Goal: Task Accomplishment & Management: Use online tool/utility

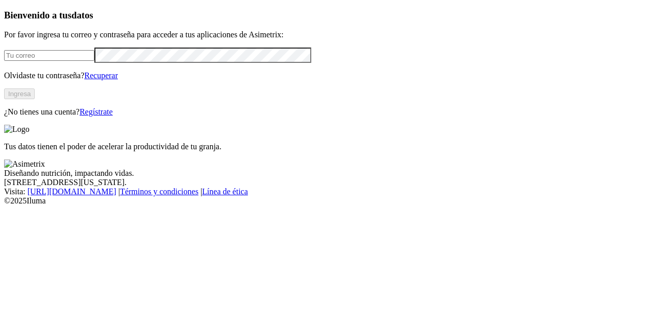
type input "[PERSON_NAME][EMAIL_ADDRESS][PERSON_NAME][DOMAIN_NAME]"
click at [35, 99] on button "Ingresa" at bounding box center [19, 93] width 31 height 11
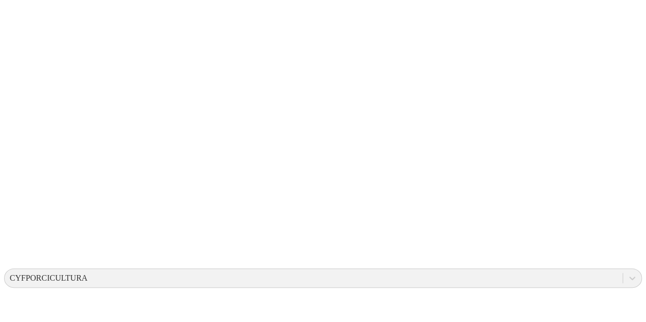
scroll to position [102, 0]
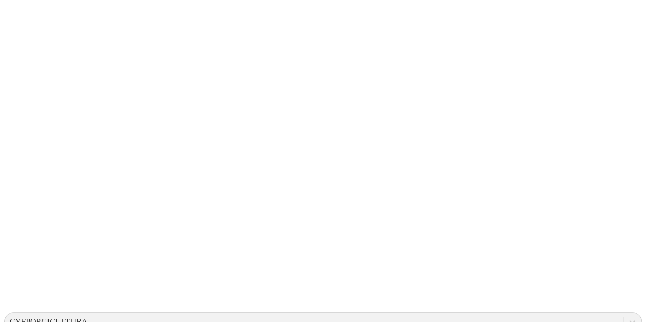
click at [197, 111] on div at bounding box center [327, 161] width 646 height 322
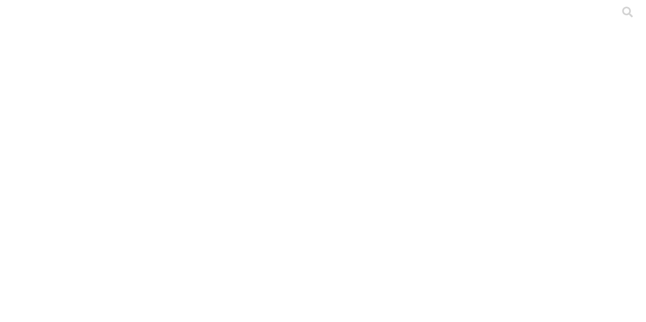
drag, startPoint x: 347, startPoint y: 136, endPoint x: 328, endPoint y: 136, distance: 18.9
drag, startPoint x: 352, startPoint y: 237, endPoint x: 330, endPoint y: 238, distance: 22.5
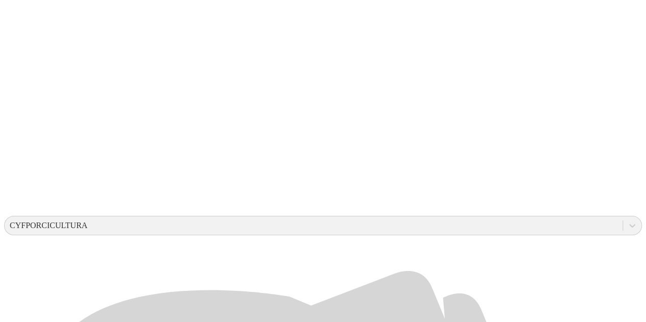
scroll to position [191, 0]
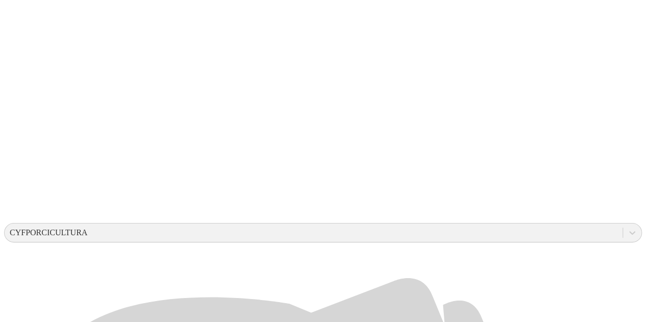
click at [222, 103] on div at bounding box center [327, 161] width 646 height 322
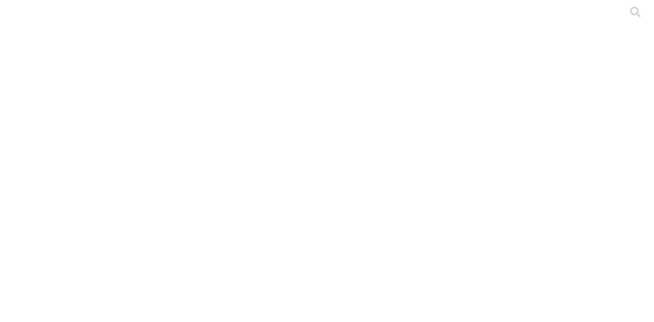
click at [169, 153] on div at bounding box center [331, 161] width 654 height 322
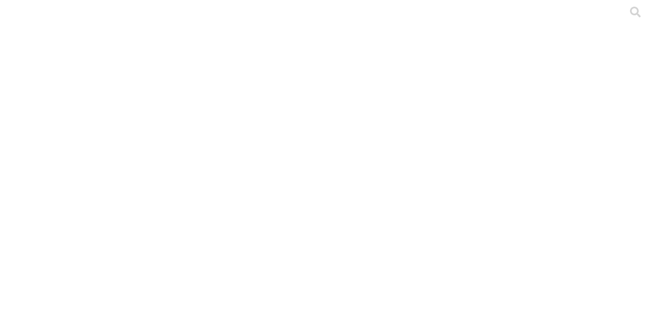
click at [170, 145] on div at bounding box center [331, 161] width 654 height 322
click at [201, 127] on div at bounding box center [331, 161] width 654 height 322
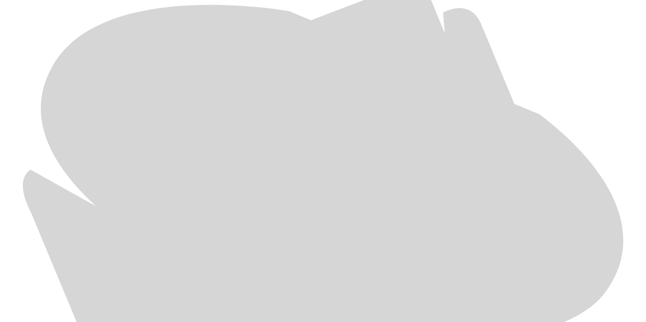
scroll to position [562, 0]
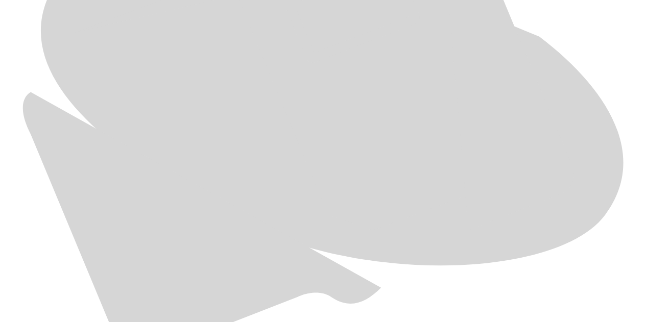
click at [155, 133] on div at bounding box center [327, 161] width 646 height 322
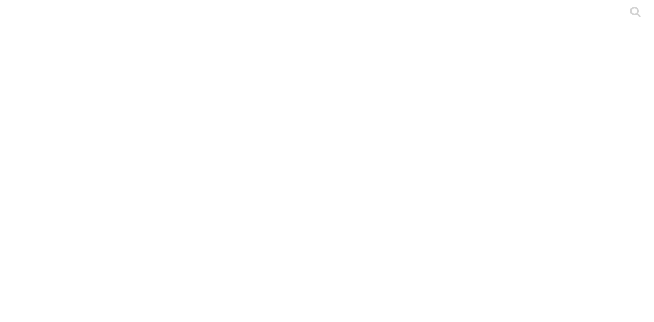
click at [155, 122] on div at bounding box center [331, 161] width 654 height 322
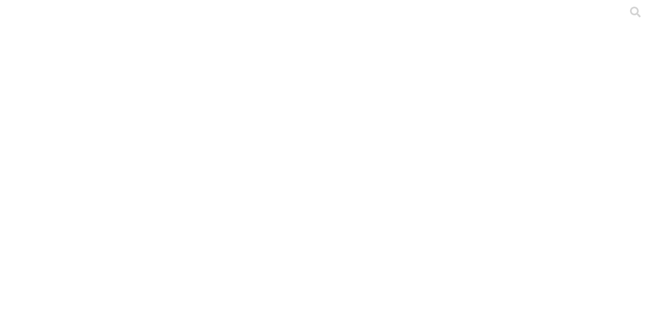
click at [149, 180] on div at bounding box center [331, 161] width 654 height 322
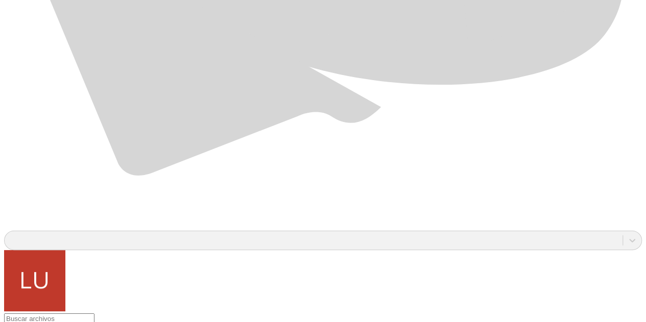
scroll to position [745, 0]
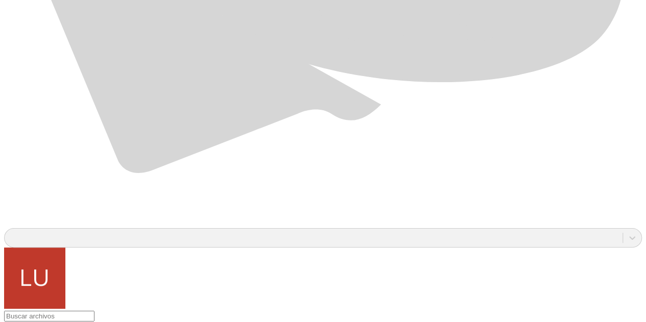
click at [188, 151] on div at bounding box center [327, 161] width 646 height 322
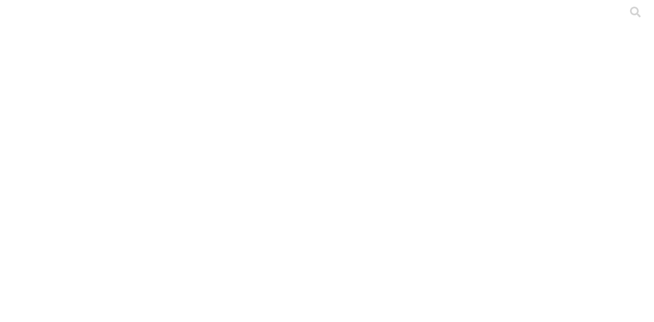
click at [163, 143] on div at bounding box center [331, 161] width 654 height 322
click at [163, 129] on div at bounding box center [331, 161] width 654 height 322
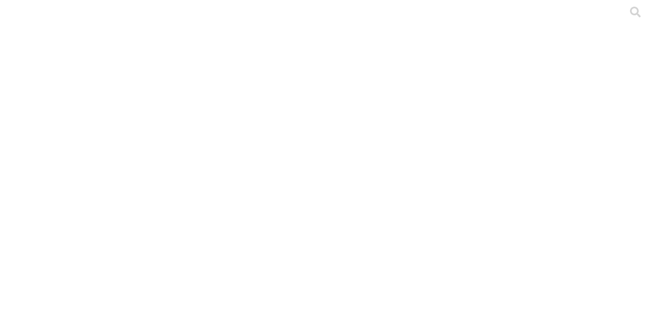
click at [161, 133] on div at bounding box center [331, 161] width 654 height 322
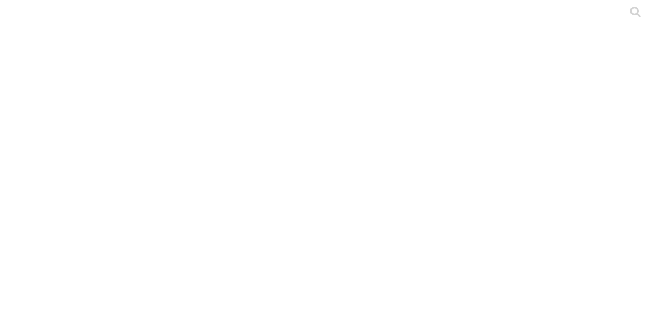
click at [131, 129] on div at bounding box center [331, 161] width 654 height 322
click at [226, 123] on div at bounding box center [331, 161] width 654 height 322
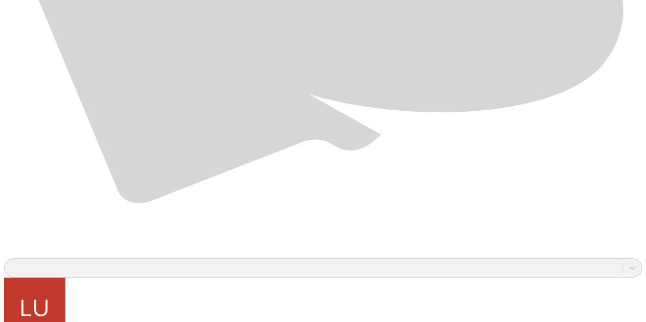
scroll to position [745, 0]
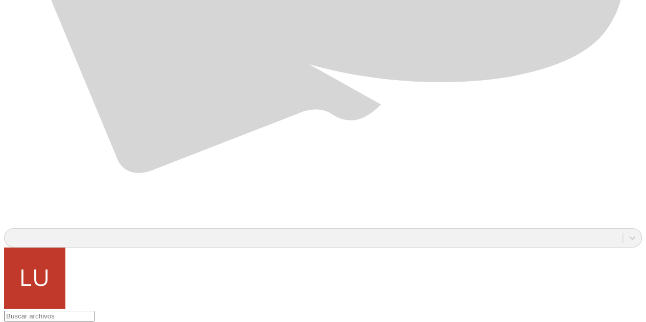
click at [151, 304] on div at bounding box center [327, 161] width 646 height 322
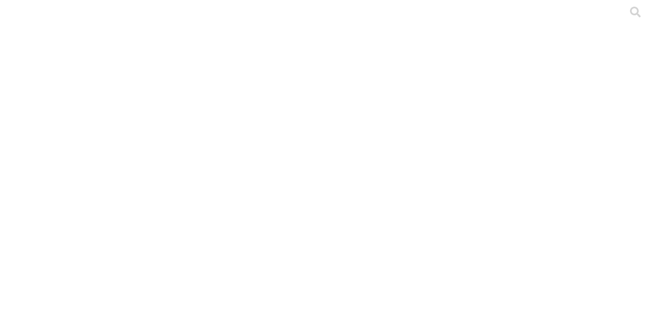
click at [157, 142] on div at bounding box center [331, 161] width 654 height 322
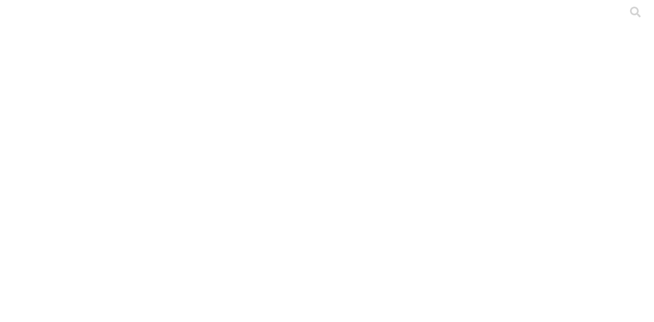
click at [193, 129] on div at bounding box center [331, 161] width 654 height 322
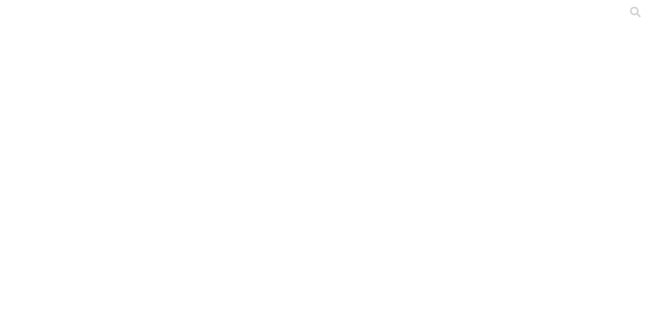
click at [236, 133] on div at bounding box center [331, 161] width 654 height 322
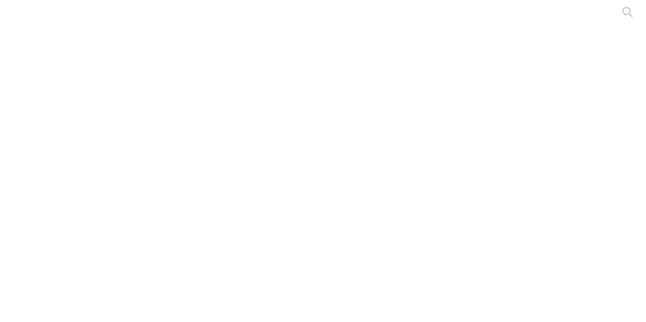
click at [177, 176] on div at bounding box center [327, 161] width 646 height 322
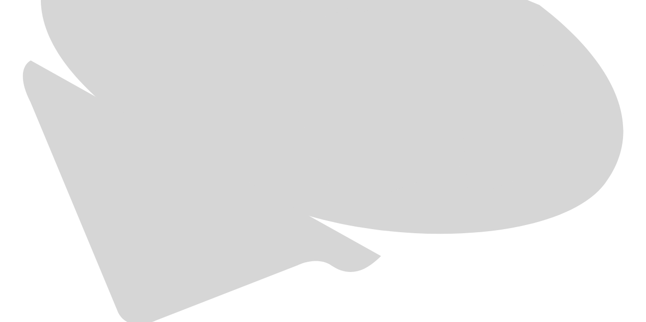
scroll to position [745, 0]
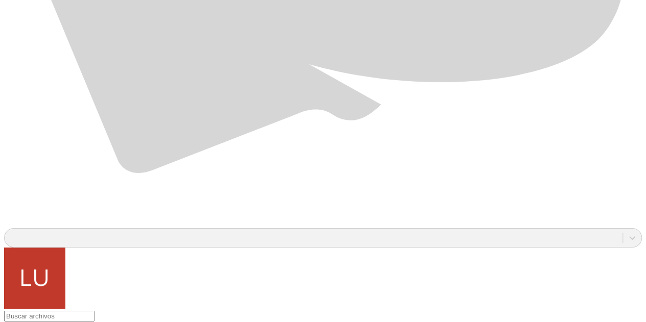
click at [153, 313] on div at bounding box center [327, 161] width 646 height 322
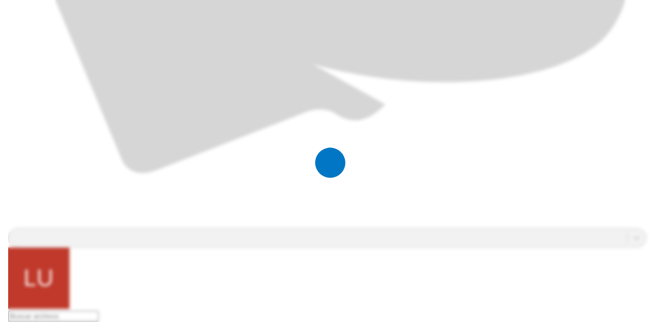
scroll to position [0, 0]
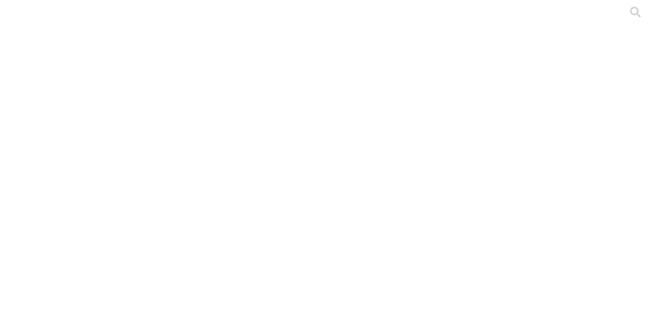
click at [154, 155] on div at bounding box center [331, 161] width 654 height 322
click at [175, 123] on div at bounding box center [331, 161] width 654 height 322
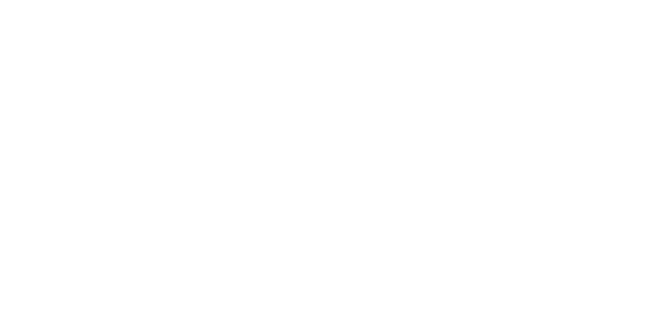
type input "S4-Ceba-Luisa Buitrago-Valle-Zaitana Inversiones-Las Camelias-Junio 2025.xlsx"
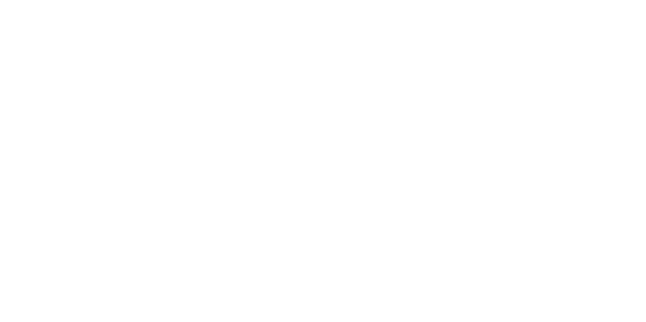
scroll to position [0, 0]
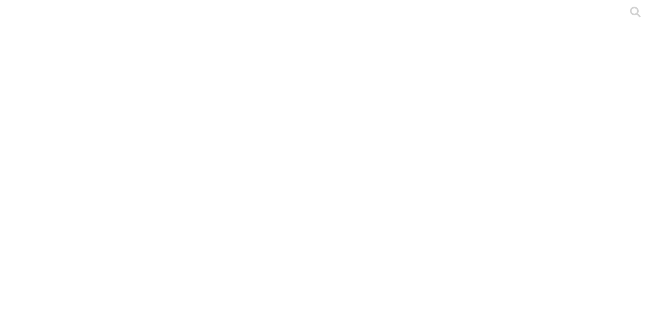
click at [125, 173] on div at bounding box center [331, 161] width 654 height 322
click at [198, 123] on div at bounding box center [331, 161] width 654 height 322
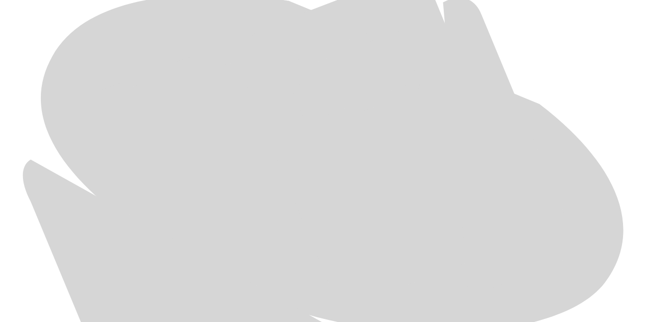
scroll to position [511, 0]
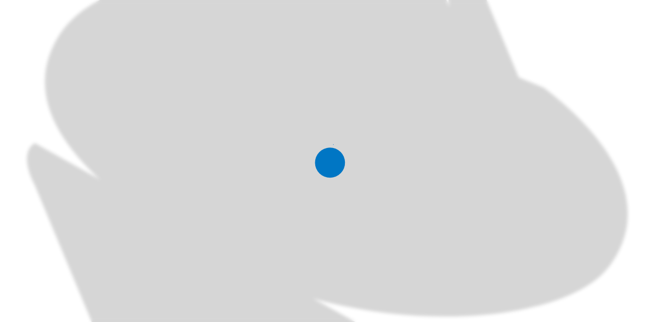
scroll to position [0, 0]
